Goal: Task Accomplishment & Management: Manage account settings

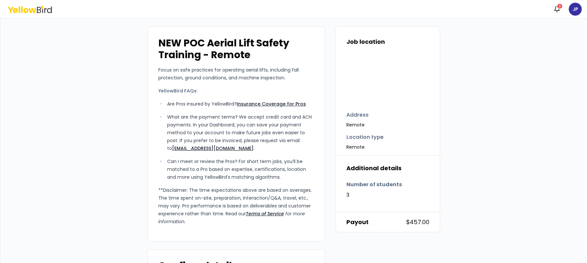
scroll to position [208, 0]
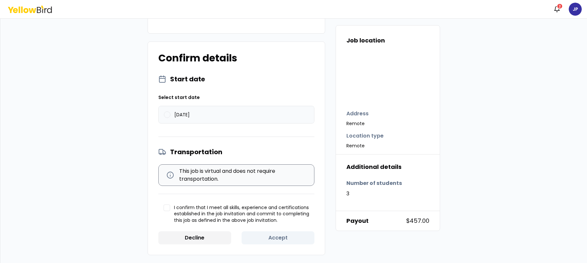
click at [164, 115] on button "[DATE]" at bounding box center [167, 114] width 7 height 7
click at [166, 206] on button "I confirm that I meet all skills, experience and certifications established in …" at bounding box center [167, 207] width 7 height 7
click at [276, 238] on button "Accept" at bounding box center [278, 237] width 73 height 13
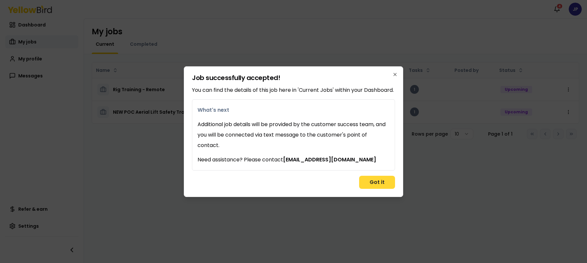
click at [380, 188] on button "Got it" at bounding box center [377, 182] width 36 height 13
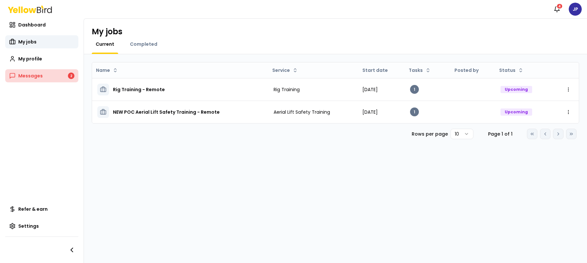
click at [61, 74] on link "Messages 2" at bounding box center [41, 75] width 73 height 13
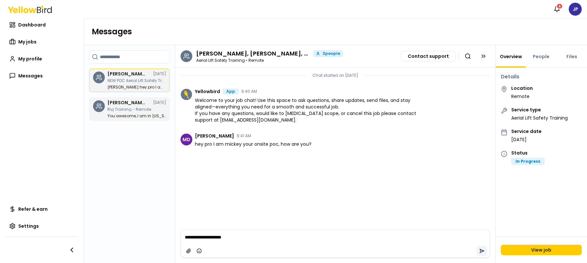
type textarea "**********"
click at [486, 249] on button "submit" at bounding box center [482, 250] width 10 height 10
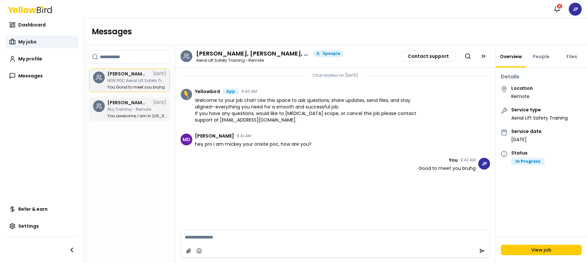
click at [25, 41] on span "My jobs" at bounding box center [27, 42] width 18 height 7
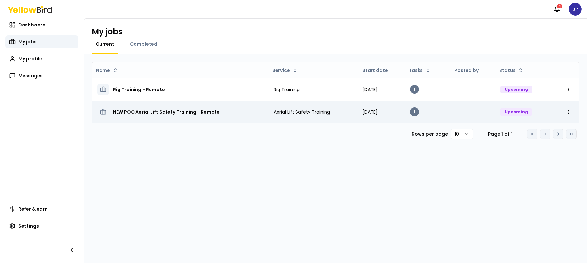
click at [170, 114] on h3 "NEW POC Aerial Lift Safety Training - Remote" at bounding box center [166, 112] width 107 height 12
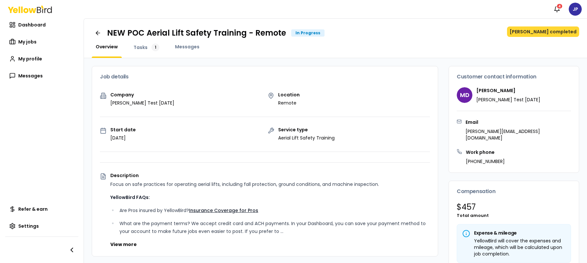
click at [553, 32] on button "[PERSON_NAME] completed" at bounding box center [543, 31] width 72 height 10
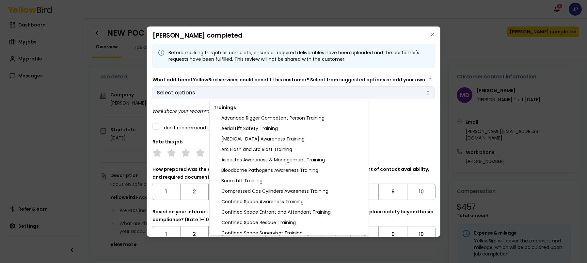
click at [192, 93] on body "Notifications 4 JP Dashboard My jobs My profile Messages Refer & earn Settings …" at bounding box center [293, 131] width 587 height 263
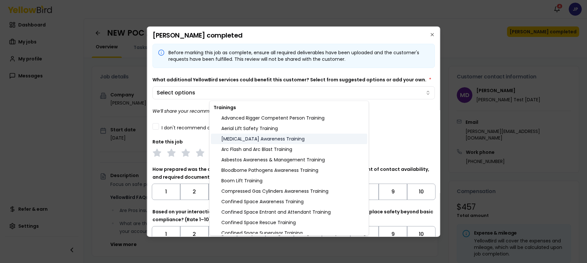
click at [258, 142] on div "Ammonia Awareness Training" at bounding box center [289, 139] width 156 height 10
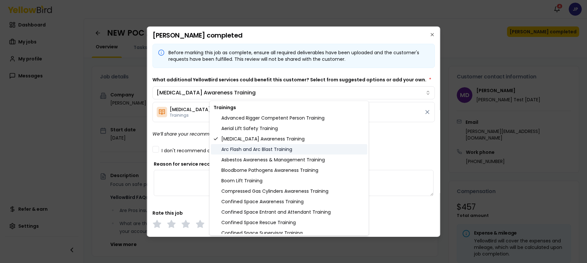
click at [254, 151] on div "Arc Flash and Arc Blast Training" at bounding box center [289, 149] width 156 height 10
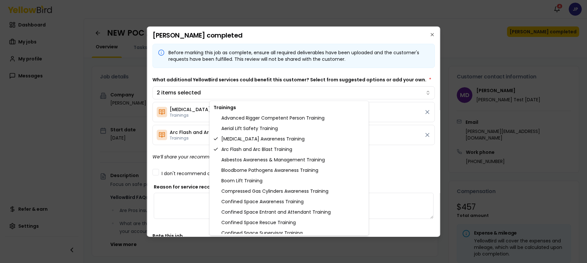
click at [188, 157] on body "Notifications 4 JP Dashboard My jobs My profile Messages Refer & earn Settings …" at bounding box center [293, 131] width 587 height 263
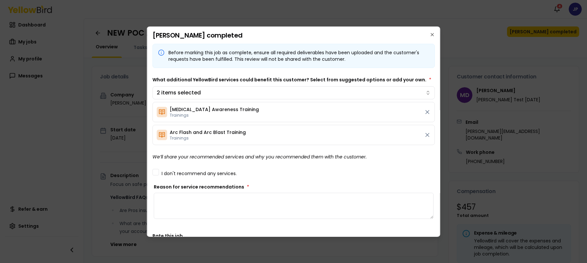
click at [214, 194] on textarea "Reason for service recommendations *" at bounding box center [294, 206] width 280 height 26
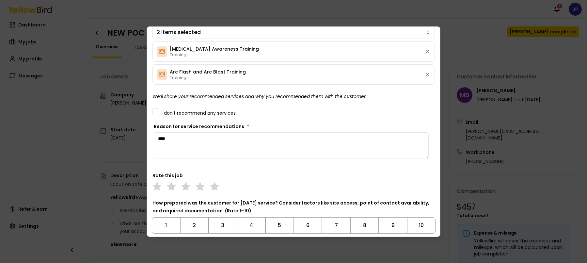
scroll to position [134, 0]
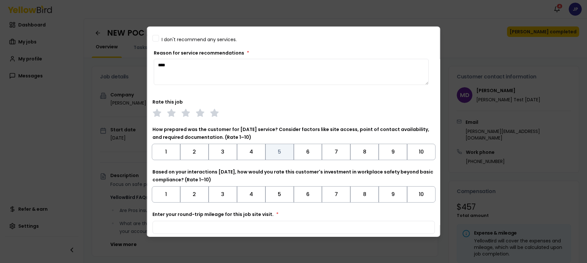
type textarea "****"
click at [277, 150] on button "5" at bounding box center [279, 152] width 28 height 16
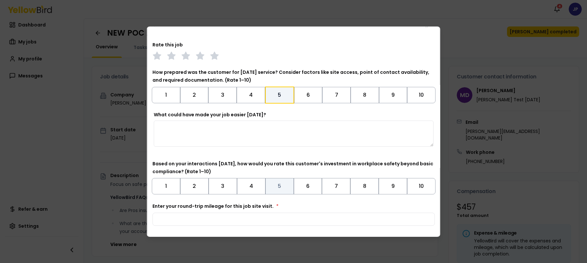
scroll to position [191, 0]
click at [215, 55] on polygon at bounding box center [215, 55] width 8 height 7
click at [293, 186] on button "6" at bounding box center [307, 186] width 28 height 16
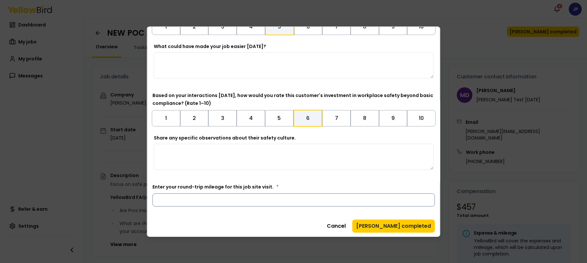
scroll to position [261, 0]
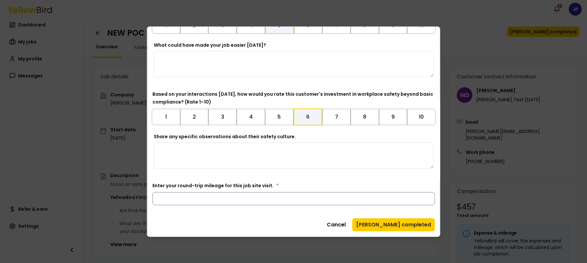
click at [297, 200] on input "Enter your round-trip mileage for this job site visit. *" at bounding box center [293, 198] width 282 height 13
type input "*"
click at [389, 226] on button "Mark job completed" at bounding box center [393, 224] width 83 height 13
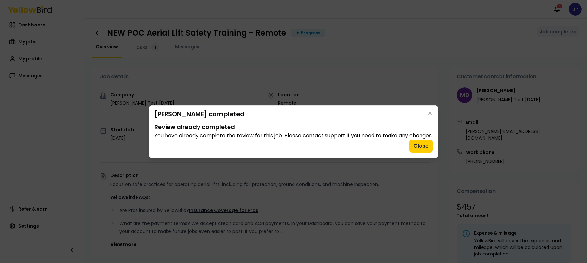
scroll to position [0, 0]
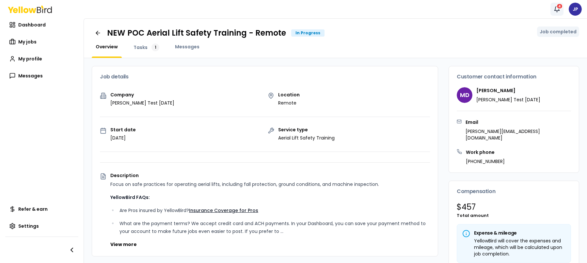
click at [555, 8] on icon "button" at bounding box center [557, 9] width 7 height 7
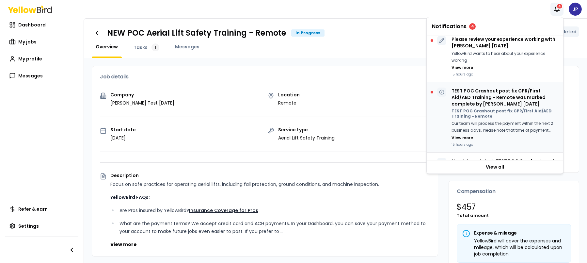
scroll to position [43, 0]
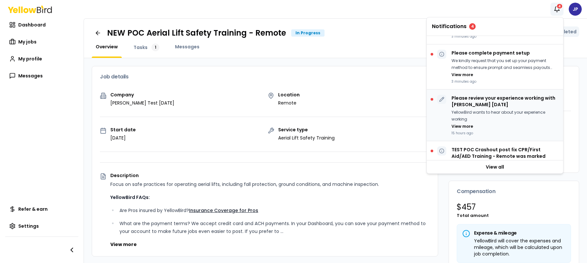
click at [493, 109] on p "YellowBird wants to hear about your experience working" at bounding box center [504, 115] width 106 height 13
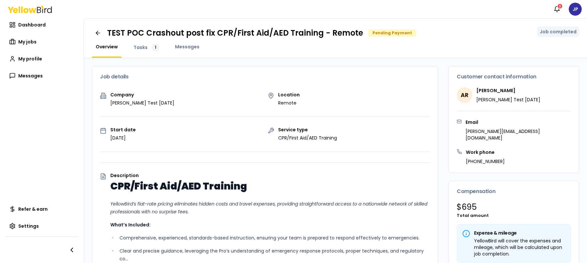
click at [268, 72] on div "Job details" at bounding box center [265, 76] width 346 height 21
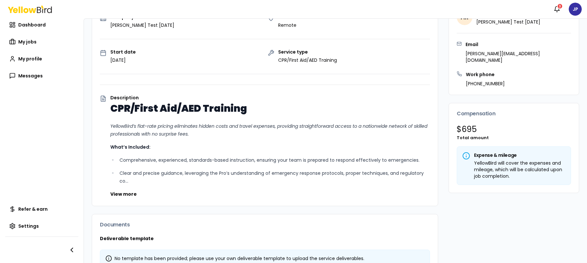
scroll to position [160, 0]
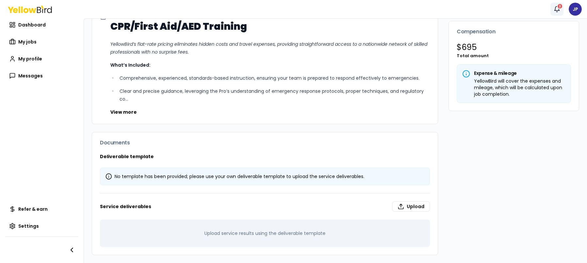
click at [559, 8] on div "3" at bounding box center [560, 6] width 6 height 6
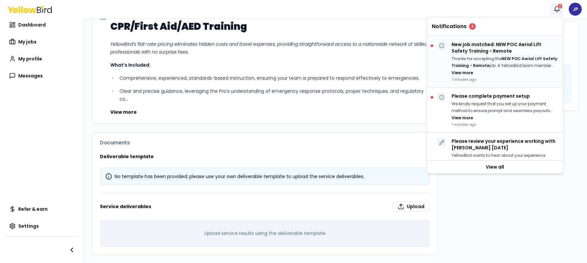
click at [483, 57] on p "Thanks for accepting the NEW POC Aerial Lift Safety Training - Remote job. A Ye…" at bounding box center [504, 61] width 106 height 13
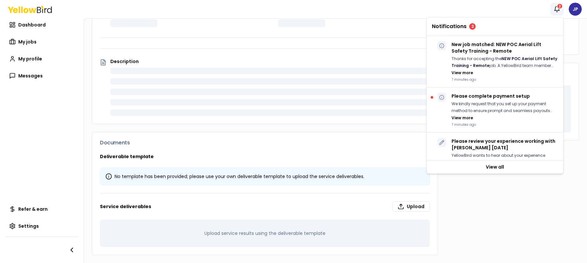
scroll to position [132, 0]
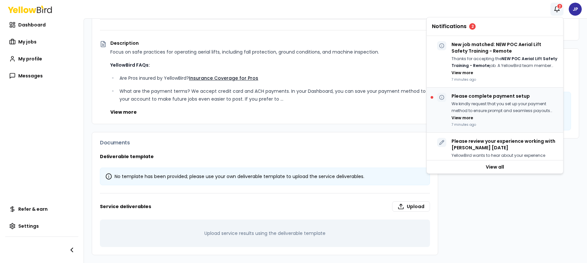
click at [491, 102] on p "We kindly request that you set up your payment method to ensure prompt and seam…" at bounding box center [504, 107] width 106 height 13
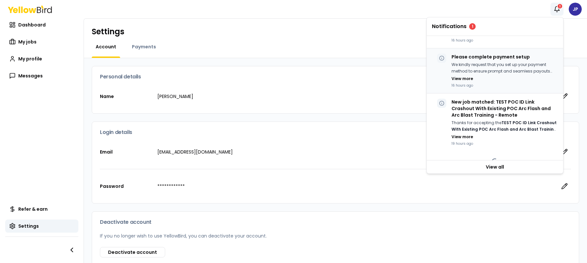
scroll to position [268, 0]
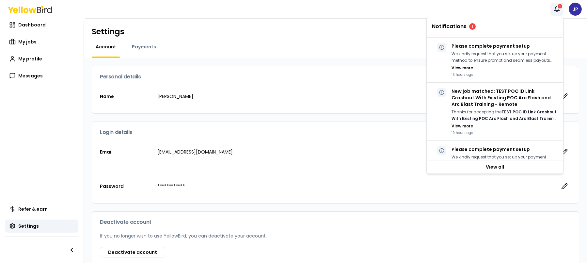
click at [557, 11] on icon "button" at bounding box center [557, 9] width 7 height 7
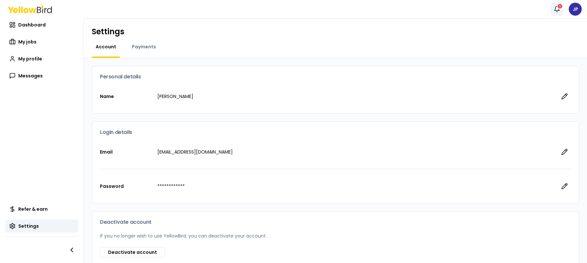
click at [557, 12] on icon "button" at bounding box center [557, 9] width 7 height 7
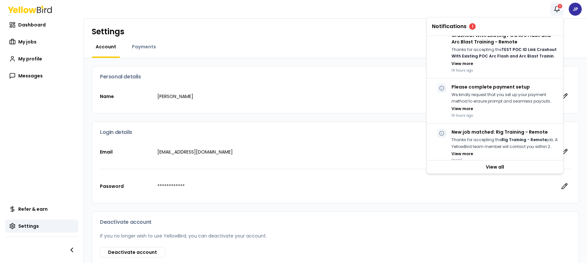
scroll to position [159, 0]
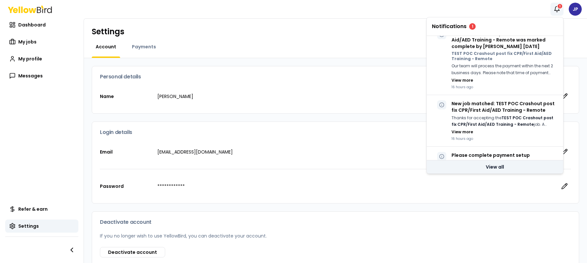
click at [502, 163] on link "View all" at bounding box center [495, 166] width 136 height 13
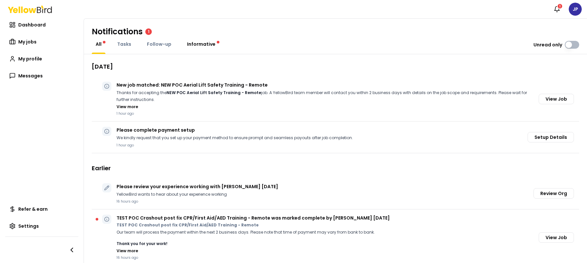
click at [204, 41] on span "Informative" at bounding box center [201, 44] width 28 height 7
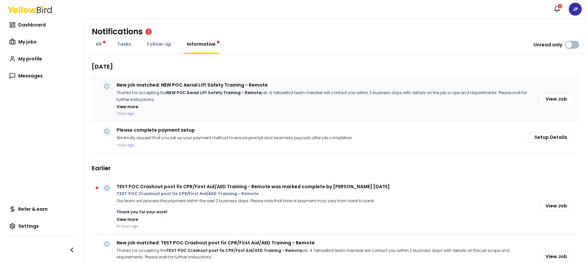
scroll to position [102, 0]
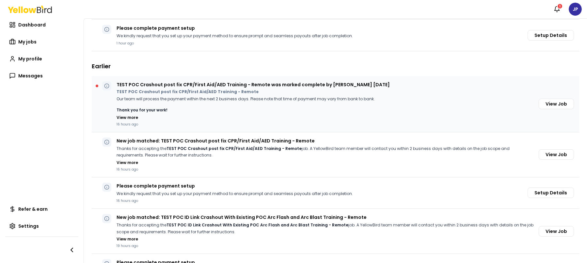
click at [212, 88] on div "TEST POC Crashout post fix CPR/First Aid/AED Training - Remote was marked compl…" at bounding box center [253, 103] width 273 height 45
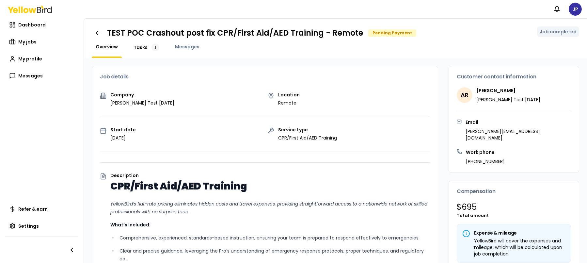
click at [151, 48] on div "1" at bounding box center [155, 47] width 8 height 8
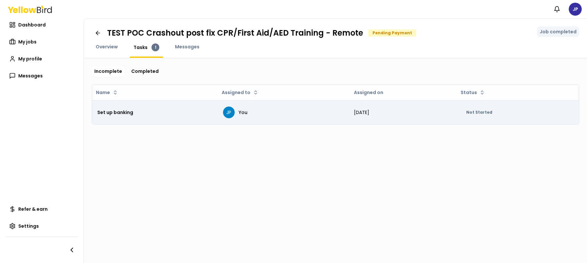
click at [159, 111] on div "Set up banking" at bounding box center [154, 112] width 115 height 13
click at [114, 112] on h3 "Set up banking" at bounding box center [115, 112] width 36 height 12
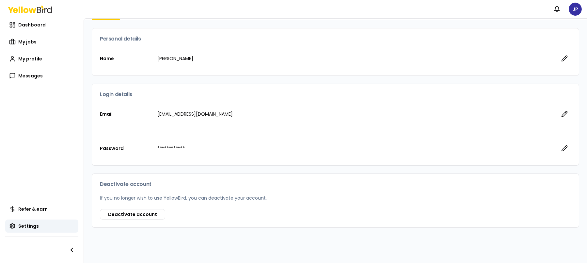
scroll to position [39, 0]
